Goal: Task Accomplishment & Management: Use online tool/utility

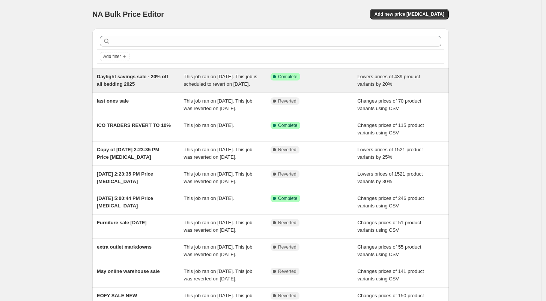
click at [121, 79] on span "Daylight savings sale - 20% off all bedding 2025" at bounding box center [132, 80] width 71 height 13
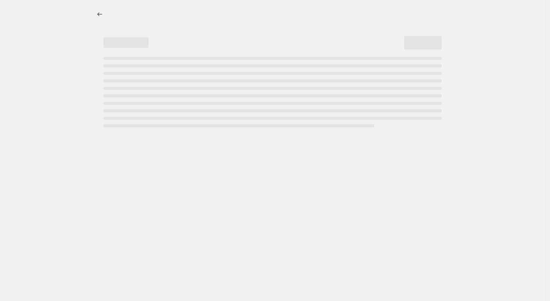
select select "percentage"
select select "no_change"
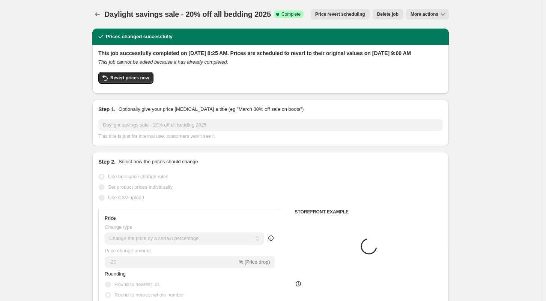
select select "collection"
